Goal: Task Accomplishment & Management: Use online tool/utility

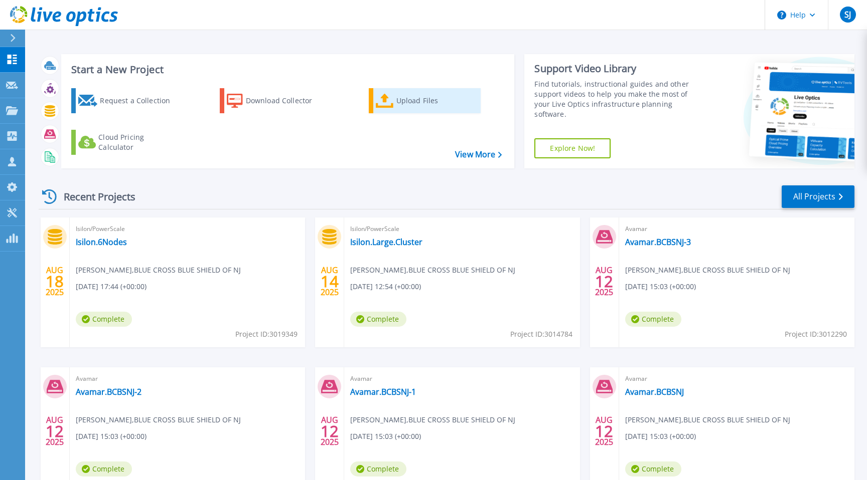
click at [413, 100] on div "Upload Files" at bounding box center [436, 101] width 80 height 20
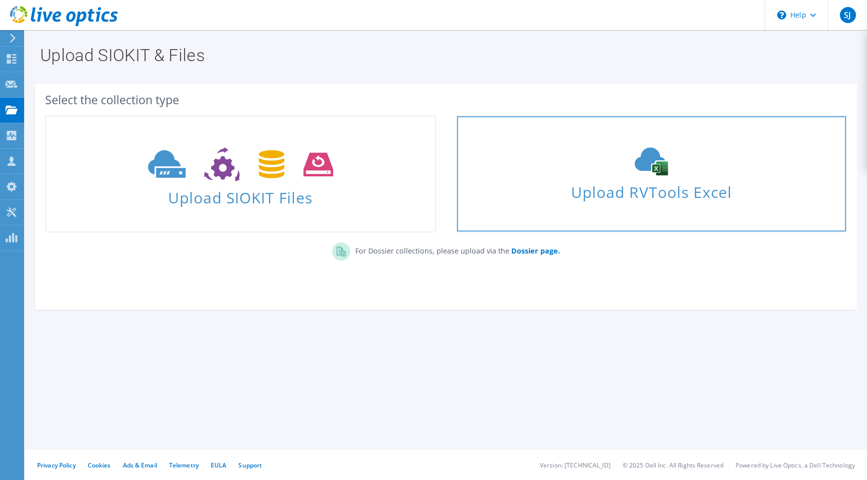
click at [638, 194] on span "Upload RVTools Excel" at bounding box center [651, 190] width 389 height 22
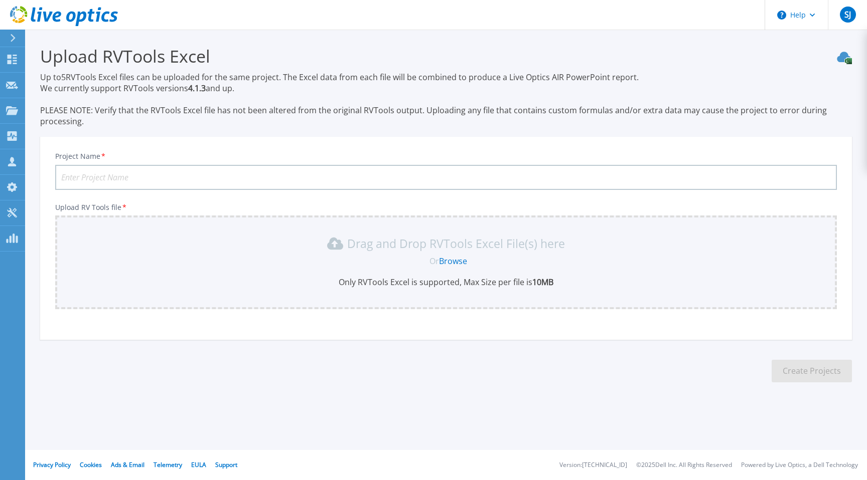
click at [253, 176] on input "Project Name *" at bounding box center [445, 177] width 781 height 25
type input "Ithochu HCI"
click at [450, 260] on link "Browse" at bounding box center [453, 261] width 28 height 11
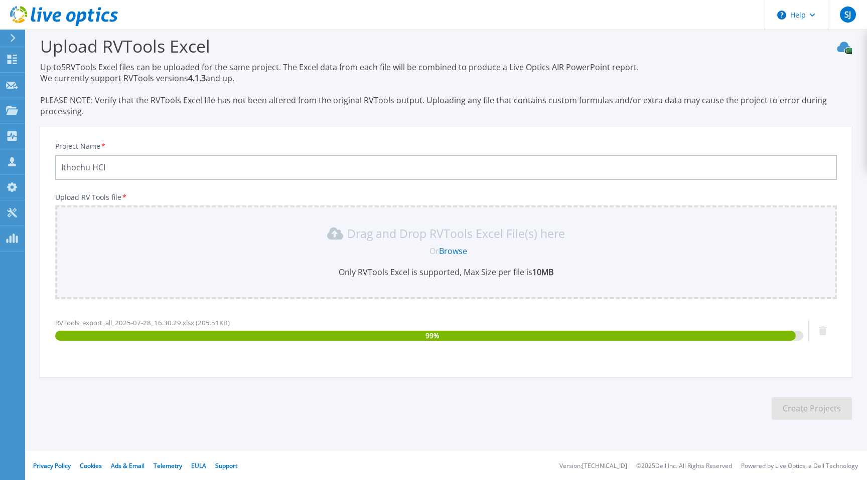
scroll to position [11, 0]
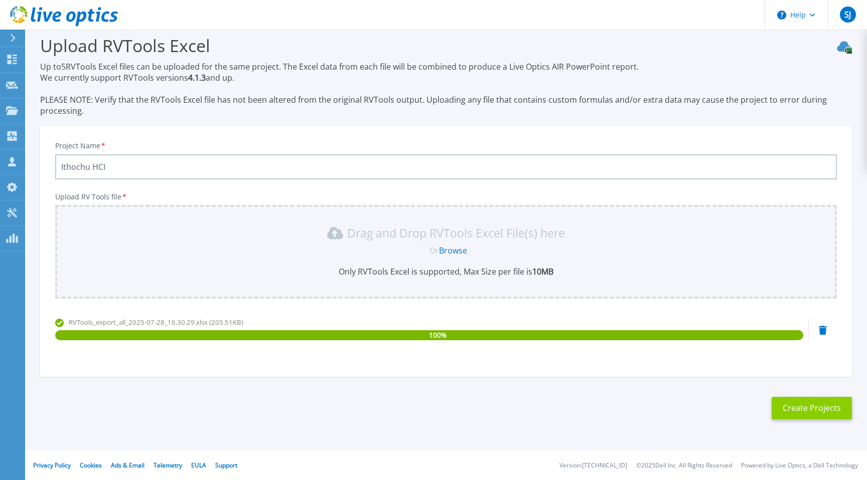
click at [812, 406] on button "Create Projects" at bounding box center [811, 408] width 80 height 23
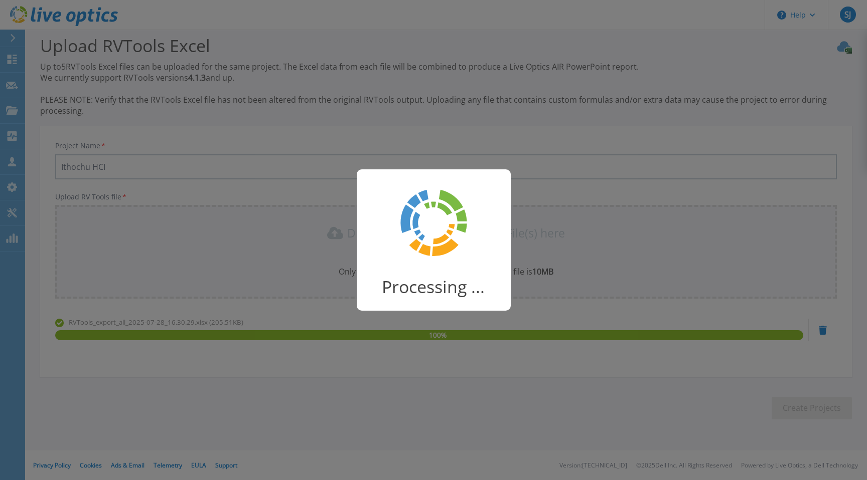
scroll to position [0, 0]
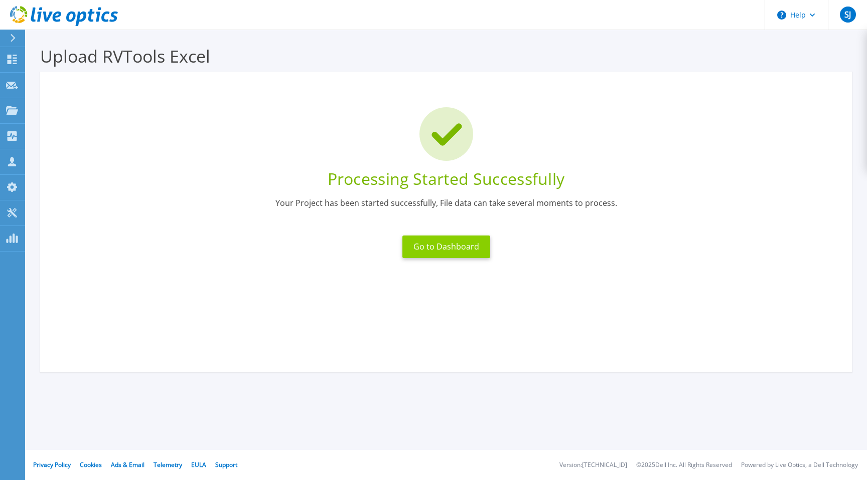
click at [437, 246] on button "Go to Dashboard" at bounding box center [446, 247] width 88 height 23
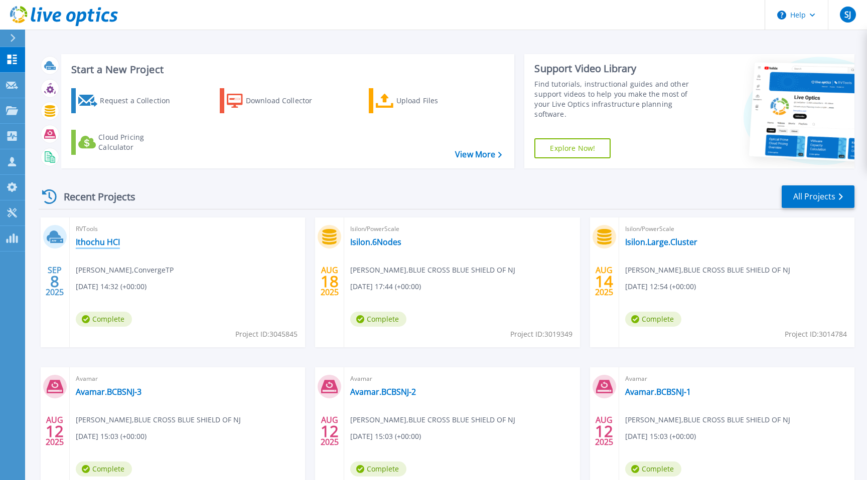
click at [87, 240] on link "Ithochu HCI" at bounding box center [98, 242] width 44 height 10
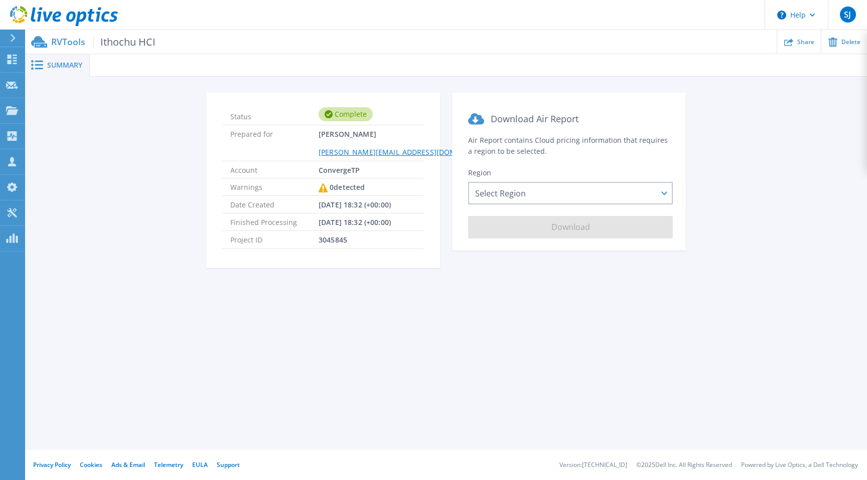
click at [63, 63] on span "Summary" at bounding box center [64, 65] width 35 height 7
click at [546, 188] on div "Select Region [GEOGRAPHIC_DATA] ([GEOGRAPHIC_DATA]) [GEOGRAPHIC_DATA] ([GEOGRAP…" at bounding box center [570, 193] width 205 height 23
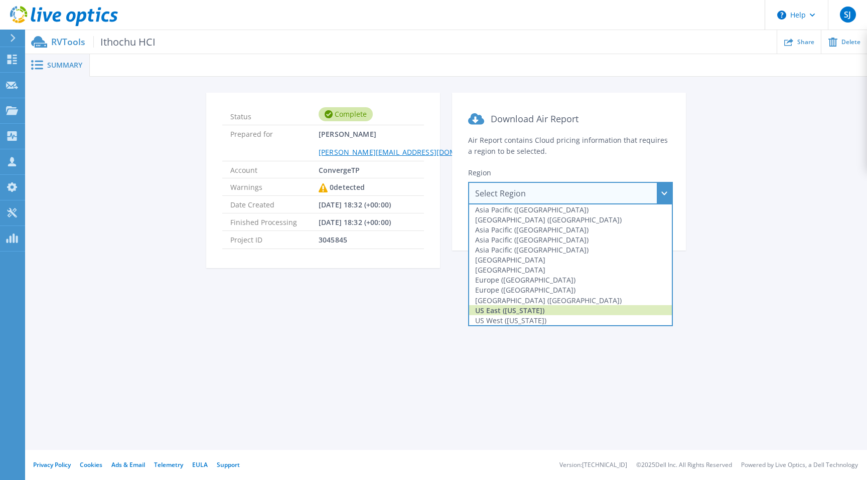
click at [526, 310] on div "US East ([US_STATE])" at bounding box center [570, 310] width 203 height 10
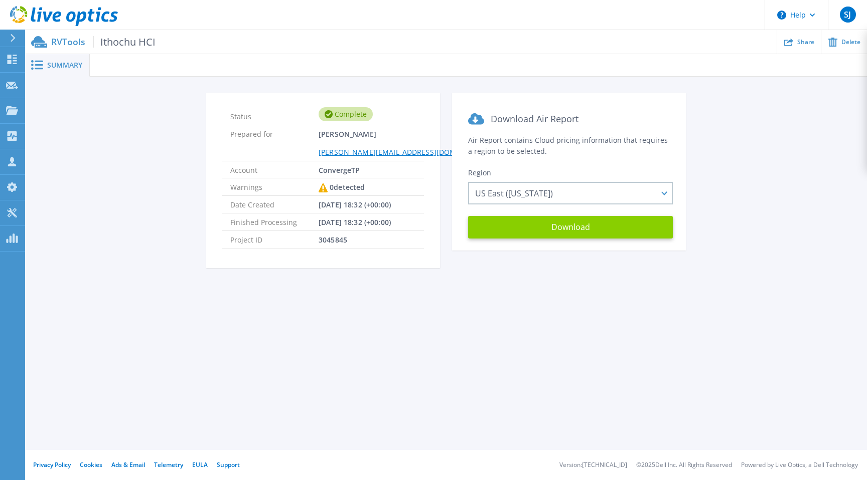
click at [557, 224] on button "Download" at bounding box center [570, 227] width 205 height 23
